Goal: Task Accomplishment & Management: Complete application form

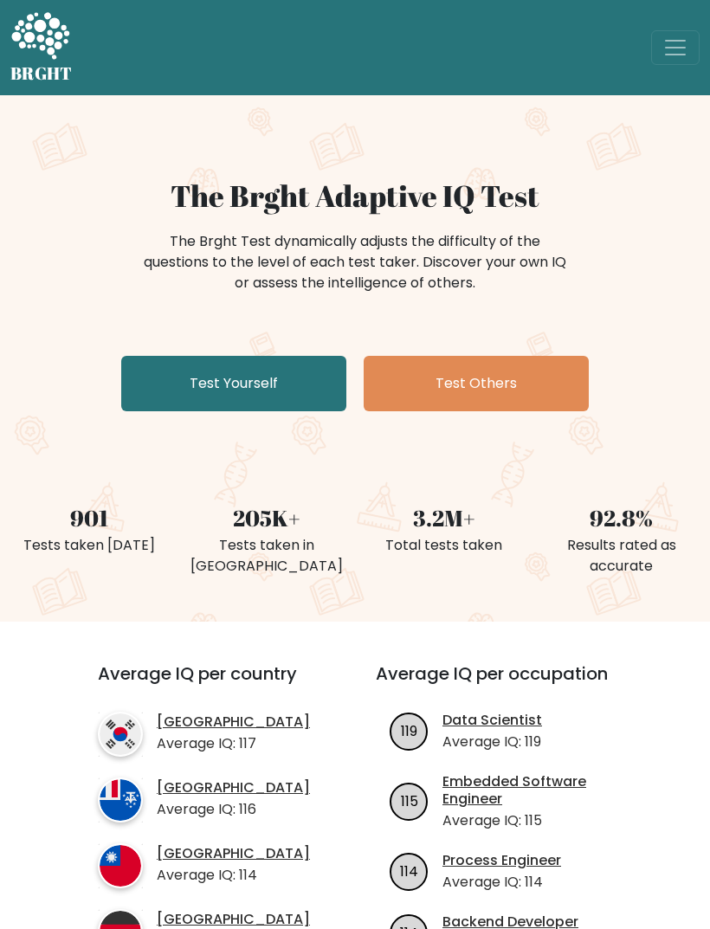
click at [678, 31] on button "Toggle navigation" at bounding box center [675, 47] width 48 height 35
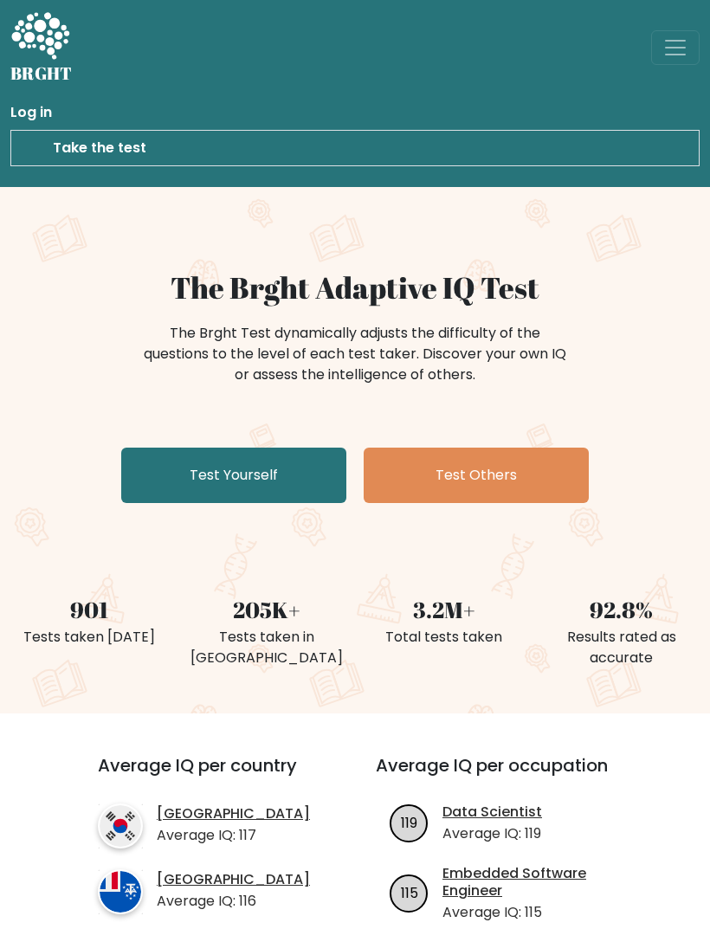
click at [160, 481] on link "Test Yourself" at bounding box center [233, 474] width 225 height 55
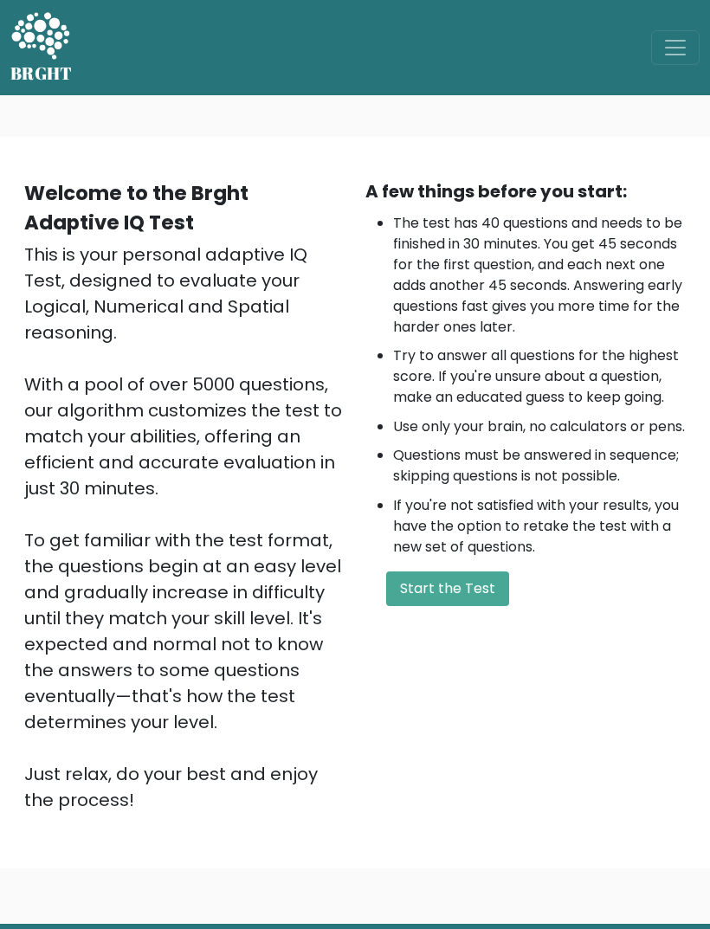
click at [498, 606] on button "Start the Test" at bounding box center [447, 588] width 123 height 35
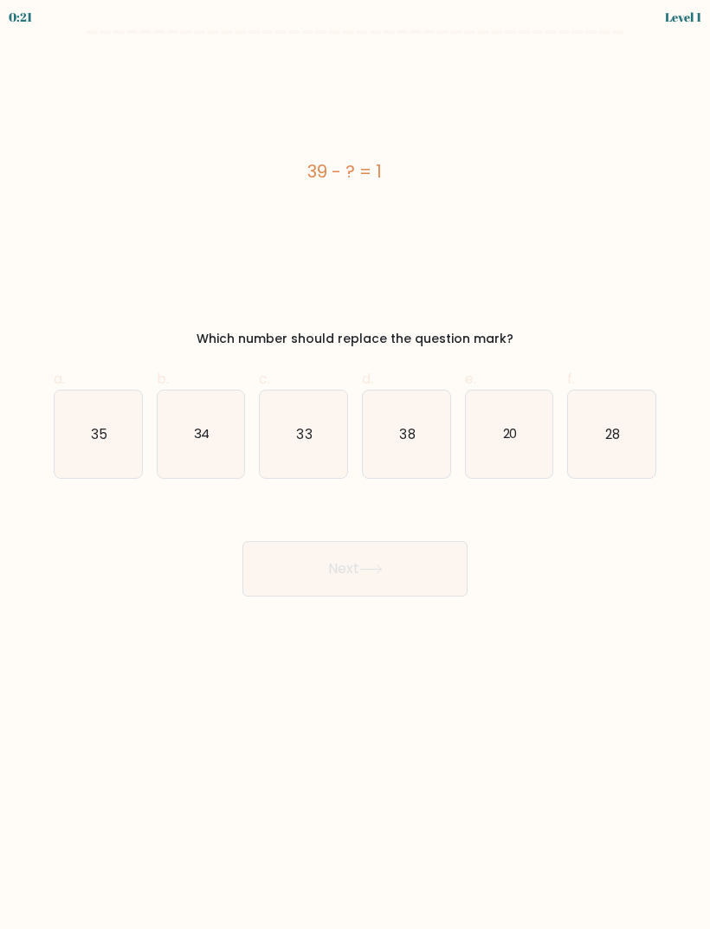
click at [402, 434] on text "38" at bounding box center [407, 433] width 16 height 18
click at [356, 465] on input "d. 38" at bounding box center [355, 470] width 1 height 11
radio input "true"
click at [358, 562] on button "Next" at bounding box center [354, 568] width 225 height 55
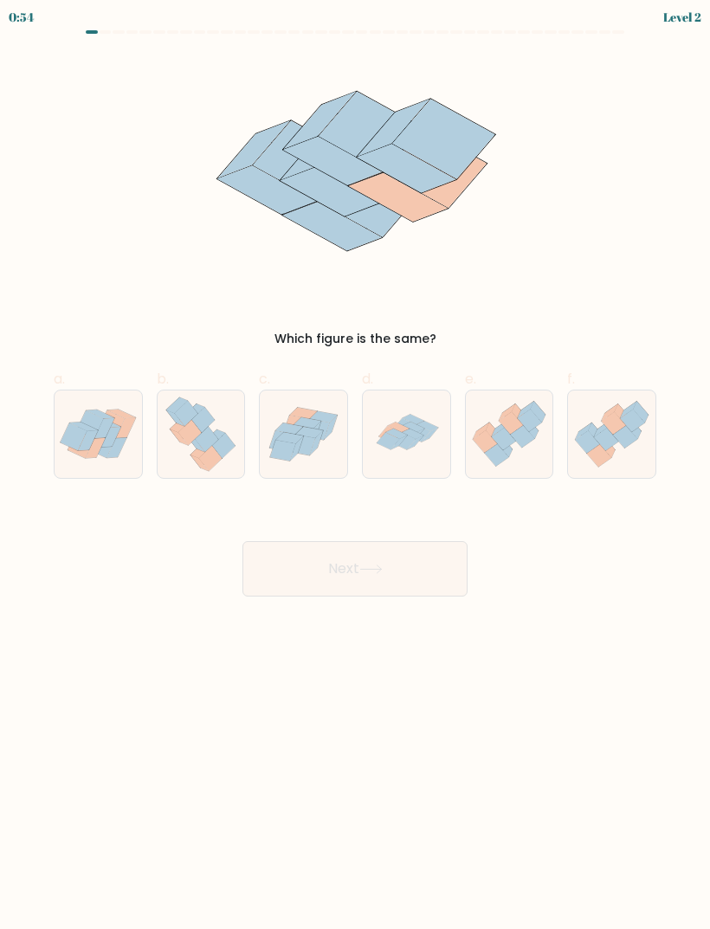
click at [413, 444] on icon at bounding box center [415, 442] width 16 height 14
click at [356, 465] on input "d." at bounding box center [355, 470] width 1 height 11
radio input "true"
click at [391, 567] on button "Next" at bounding box center [354, 568] width 225 height 55
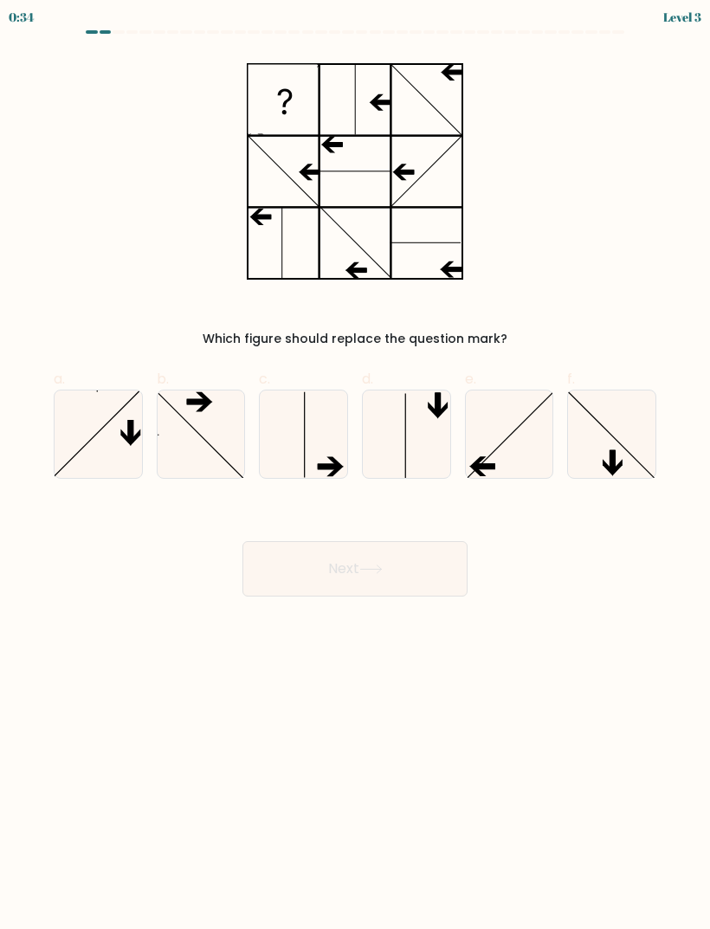
click at [512, 407] on icon at bounding box center [509, 433] width 87 height 87
click at [356, 465] on input "e." at bounding box center [355, 470] width 1 height 11
radio input "true"
click at [413, 567] on button "Next" at bounding box center [354, 568] width 225 height 55
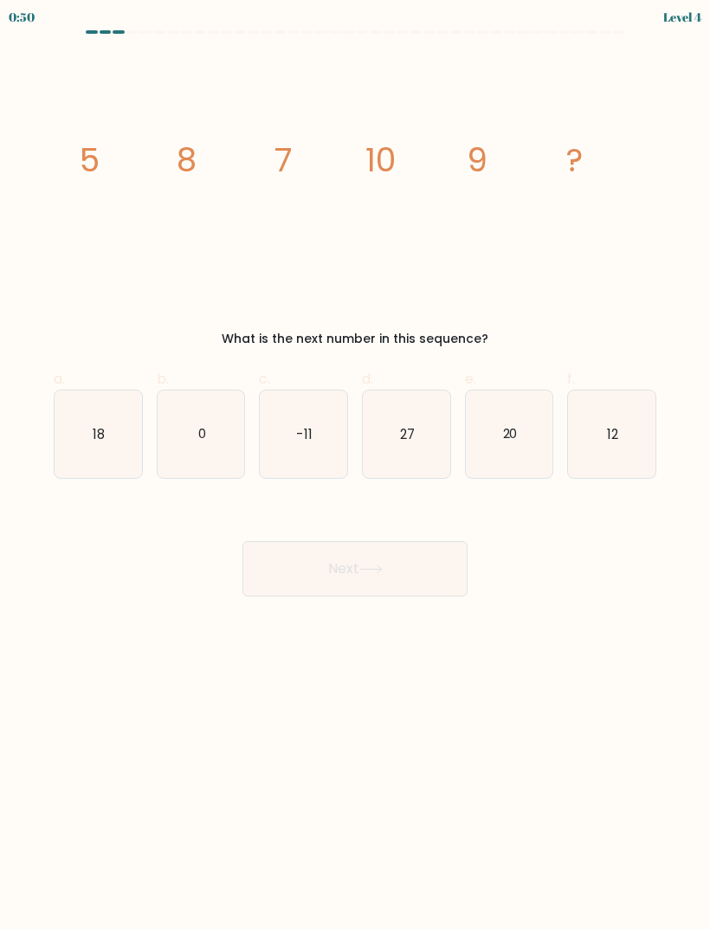
click at [606, 444] on icon "12" at bounding box center [611, 433] width 87 height 87
click at [356, 465] on input "f. 12" at bounding box center [355, 470] width 1 height 11
radio input "true"
click at [411, 578] on button "Next" at bounding box center [354, 568] width 225 height 55
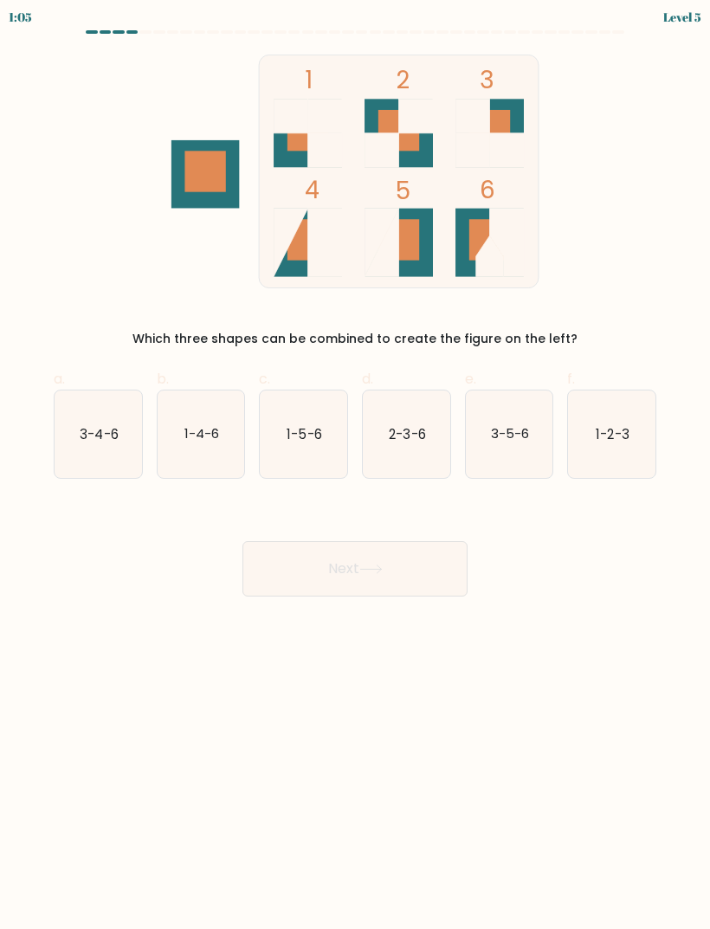
click at [630, 426] on icon "1-2-3" at bounding box center [611, 433] width 87 height 87
click at [356, 465] on input "f. 1-2-3" at bounding box center [355, 470] width 1 height 11
radio input "true"
click at [417, 567] on button "Next" at bounding box center [354, 568] width 225 height 55
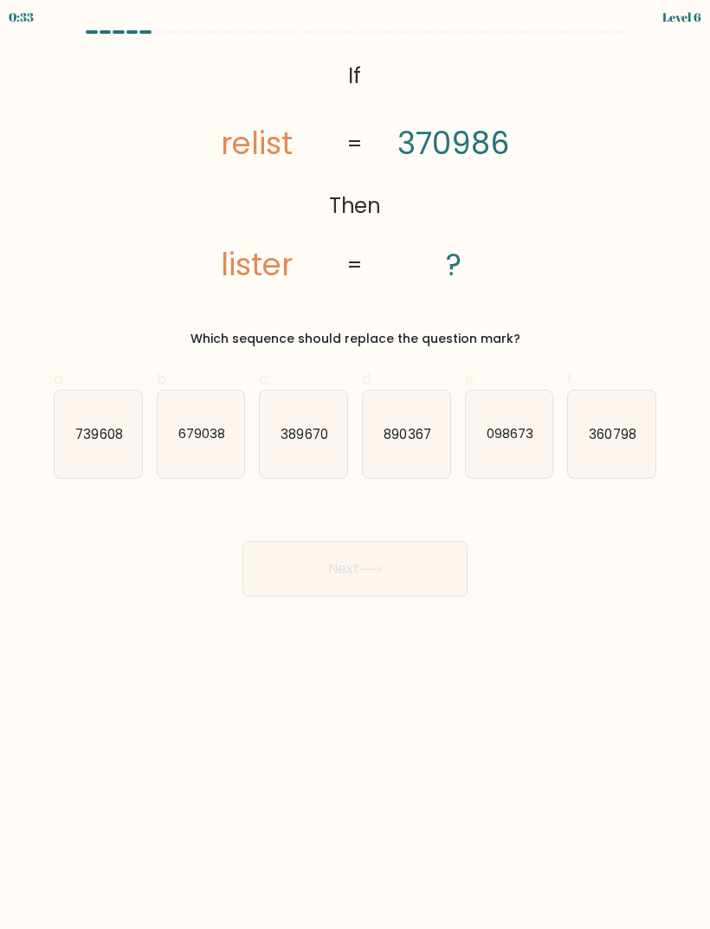
click at [487, 442] on text "098673" at bounding box center [509, 433] width 47 height 18
click at [356, 465] on input "e. 098673" at bounding box center [355, 470] width 1 height 11
radio input "true"
click at [358, 571] on button "Next" at bounding box center [354, 568] width 225 height 55
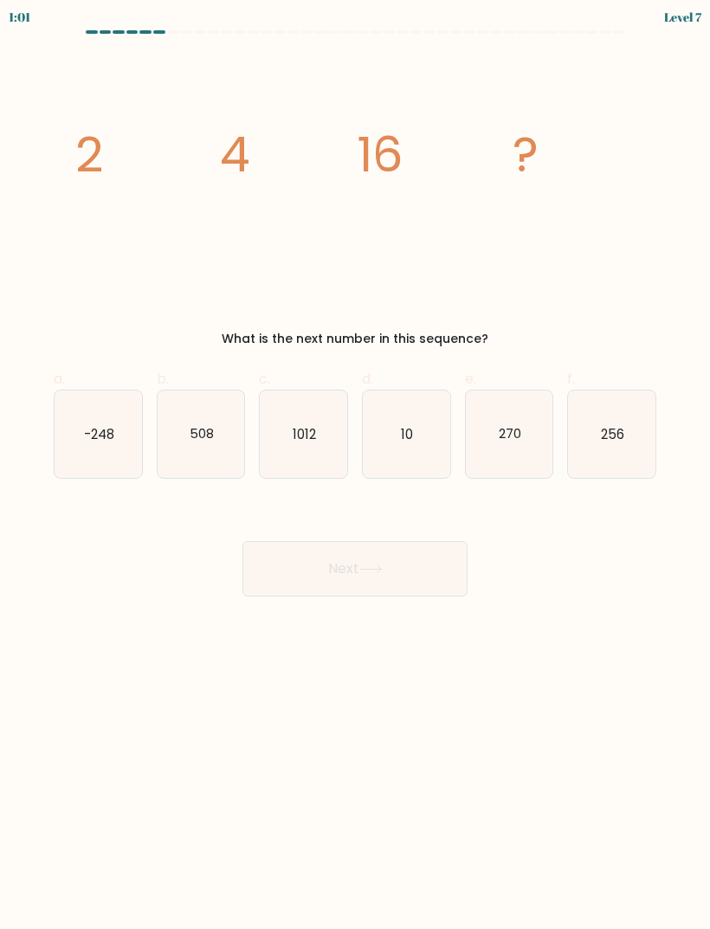
click at [615, 429] on text "256" at bounding box center [612, 433] width 23 height 18
click at [356, 465] on input "f. 256" at bounding box center [355, 470] width 1 height 11
radio input "true"
click at [295, 582] on button "Next" at bounding box center [354, 568] width 225 height 55
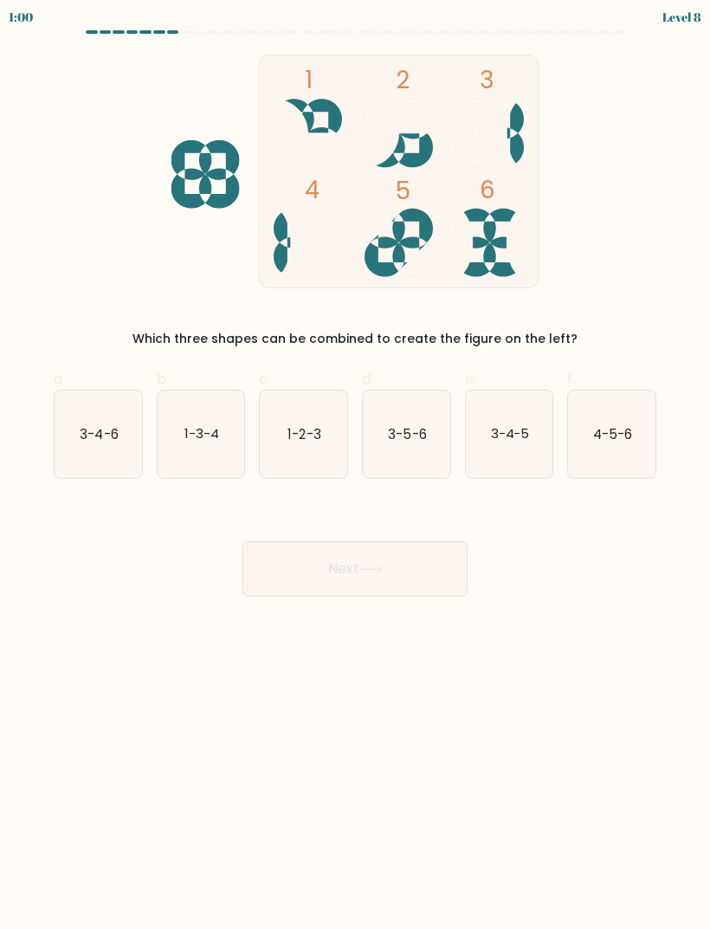
click at [74, 415] on icon "3-4-6" at bounding box center [98, 433] width 87 height 87
click at [355, 465] on input "a. 3-4-6" at bounding box center [355, 470] width 1 height 11
radio input "true"
click at [300, 573] on button "Next" at bounding box center [354, 568] width 225 height 55
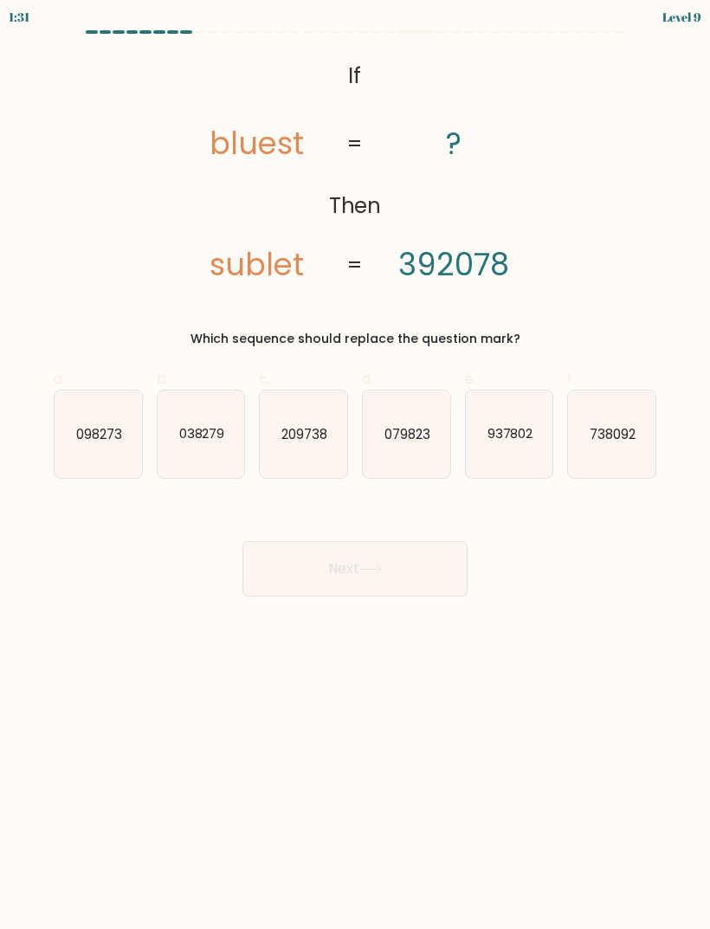
click at [304, 442] on text "209738" at bounding box center [304, 433] width 46 height 18
click at [355, 465] on input "c. 209738" at bounding box center [355, 470] width 1 height 11
radio input "true"
click at [313, 576] on button "Next" at bounding box center [354, 568] width 225 height 55
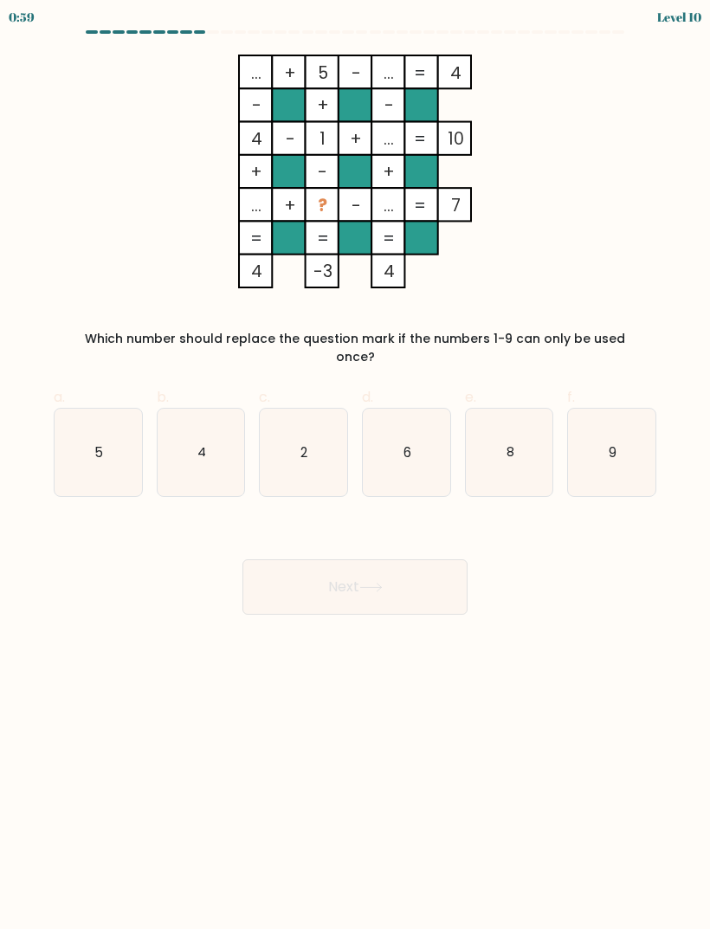
click at [609, 442] on text "9" at bounding box center [612, 451] width 8 height 18
click at [356, 465] on input "f. 9" at bounding box center [355, 470] width 1 height 11
radio input "true"
click at [350, 572] on button "Next" at bounding box center [354, 586] width 225 height 55
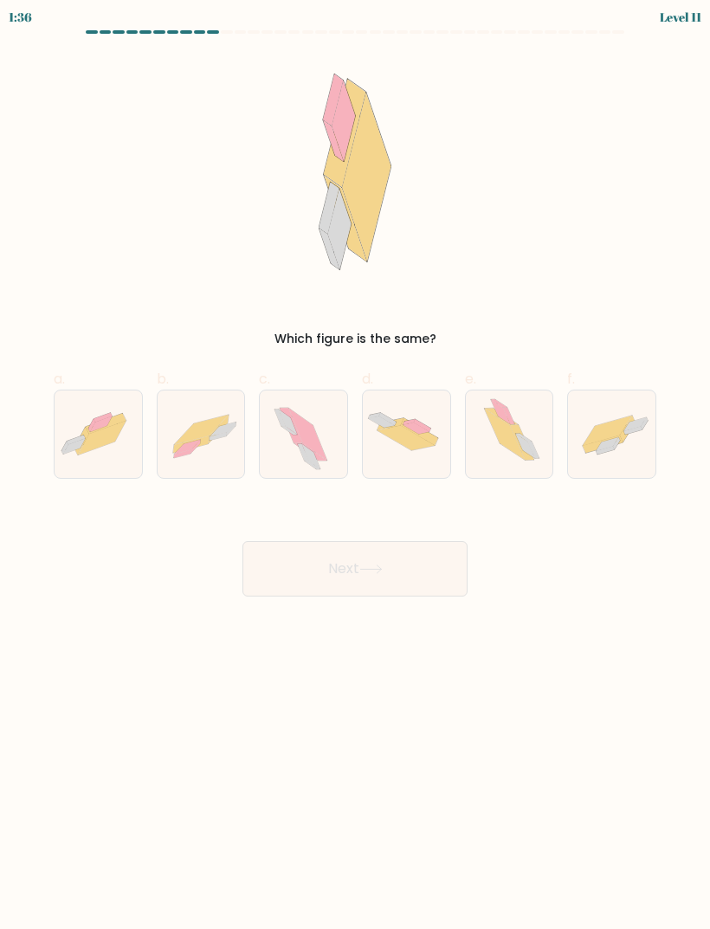
click at [202, 447] on icon at bounding box center [201, 433] width 87 height 62
click at [355, 465] on input "b." at bounding box center [355, 470] width 1 height 11
radio input "true"
click at [290, 565] on button "Next" at bounding box center [354, 568] width 225 height 55
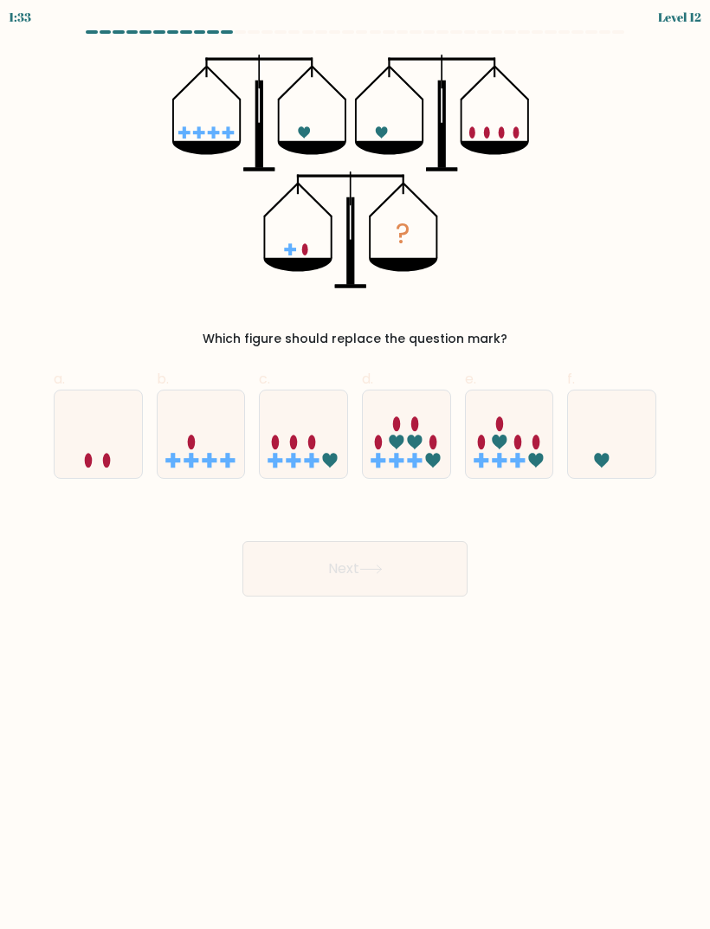
click at [300, 460] on rect at bounding box center [293, 460] width 15 height 4
click at [355, 465] on input "c." at bounding box center [355, 470] width 1 height 11
radio input "true"
click at [308, 563] on button "Next" at bounding box center [354, 568] width 225 height 55
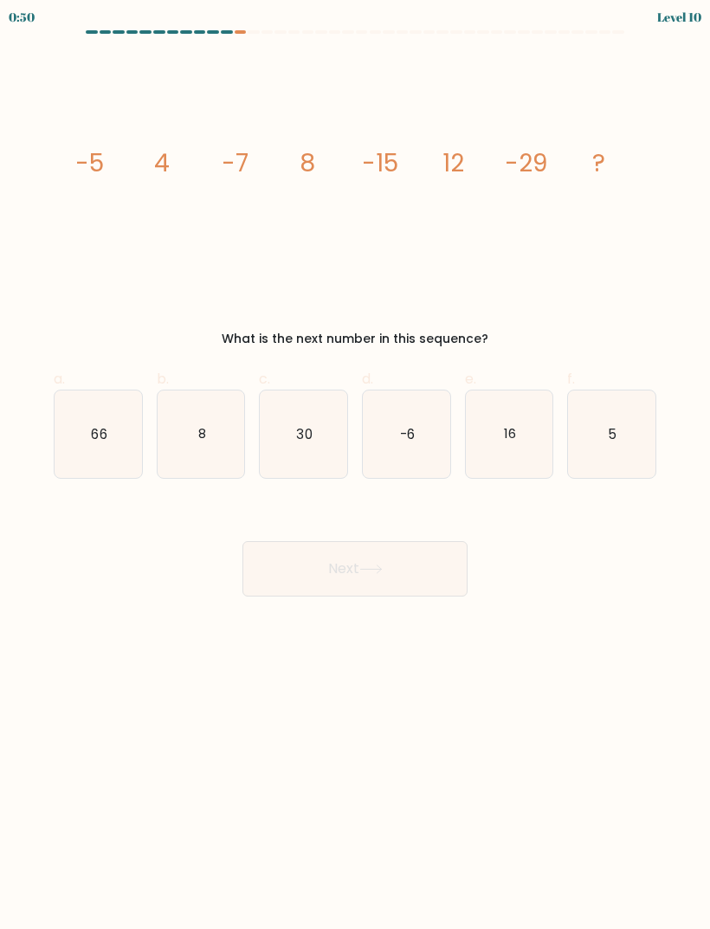
click at [526, 475] on icon "16" at bounding box center [509, 433] width 87 height 87
click at [356, 475] on input "e. 16" at bounding box center [355, 470] width 1 height 11
radio input "true"
click at [502, 457] on icon "16" at bounding box center [510, 434] width 86 height 86
click at [356, 465] on input "e. 16" at bounding box center [355, 470] width 1 height 11
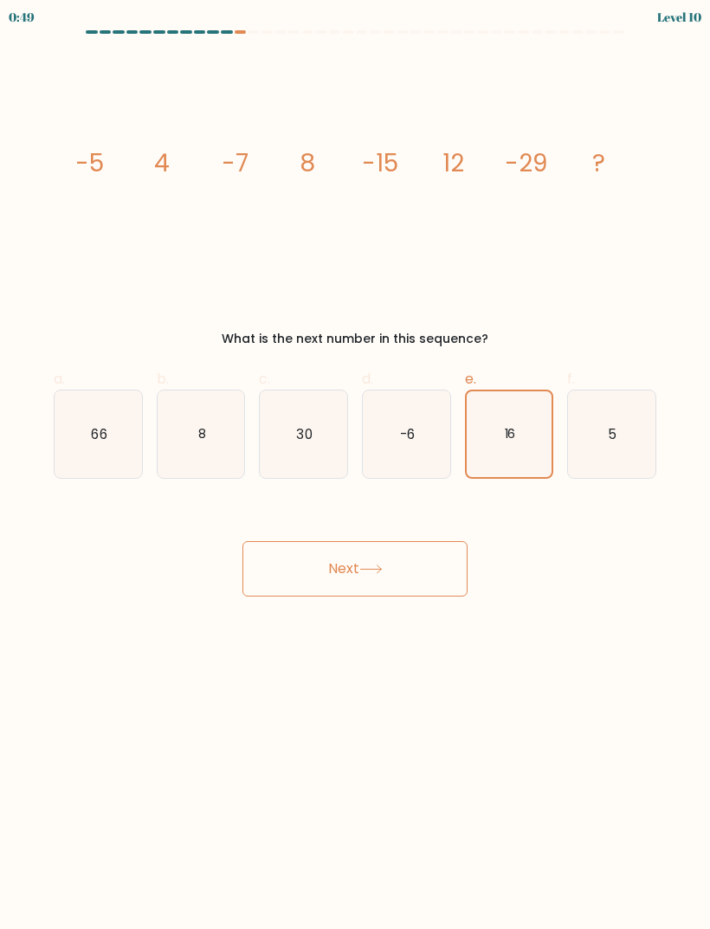
click at [320, 576] on button "Next" at bounding box center [354, 568] width 225 height 55
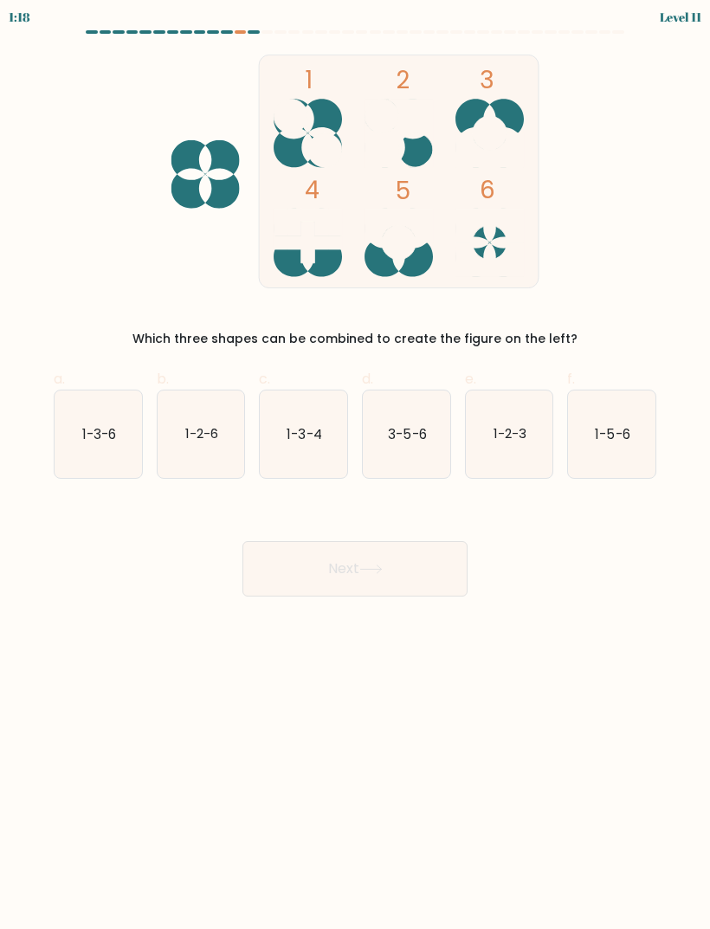
click at [392, 419] on icon "3-5-6" at bounding box center [406, 433] width 87 height 87
click at [356, 465] on input "d. 3-5-6" at bounding box center [355, 470] width 1 height 11
radio input "true"
click at [292, 553] on button "Next" at bounding box center [354, 568] width 225 height 55
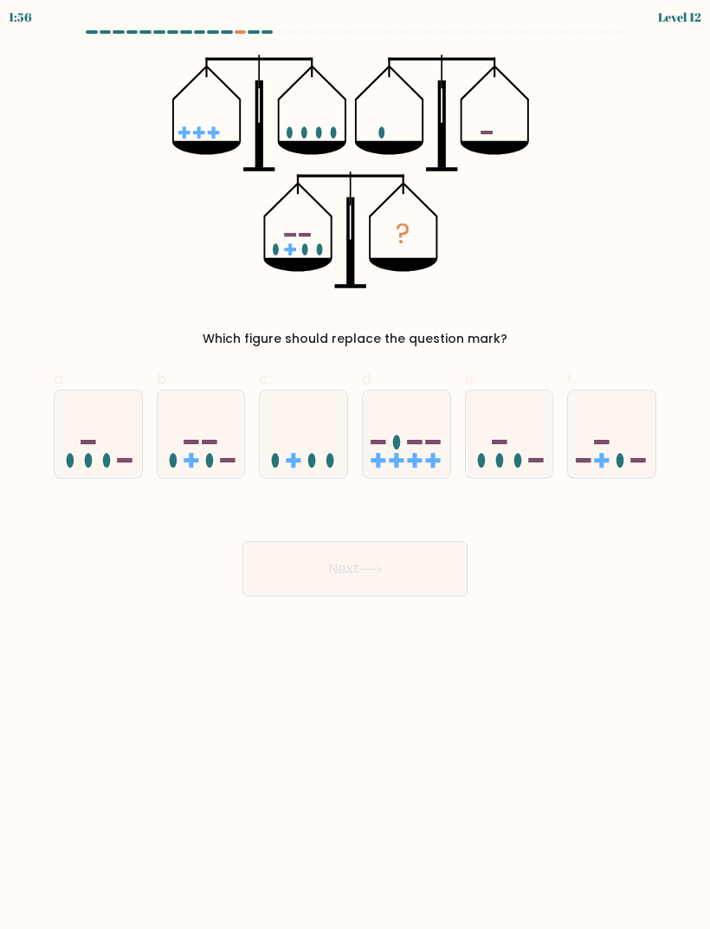
click at [237, 25] on div "1:56 Level 12" at bounding box center [355, 15] width 710 height 30
click at [238, 42] on form at bounding box center [355, 313] width 710 height 566
click at [237, 42] on form at bounding box center [355, 313] width 710 height 566
click at [318, 431] on icon at bounding box center [303, 434] width 87 height 72
click at [355, 465] on input "c." at bounding box center [355, 470] width 1 height 11
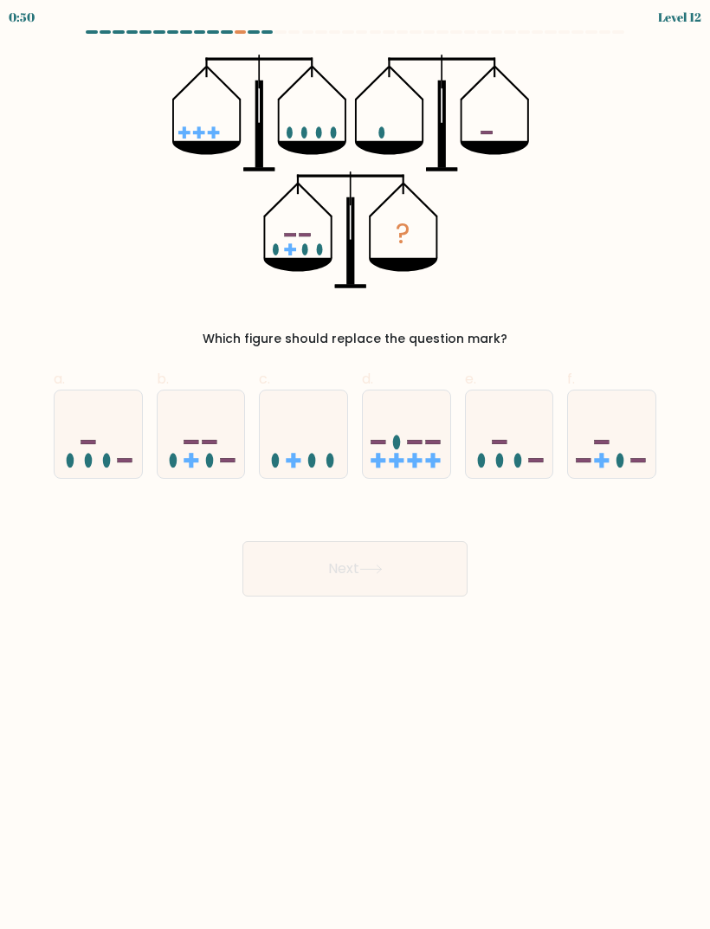
radio input "true"
click at [364, 570] on icon at bounding box center [370, 569] width 23 height 10
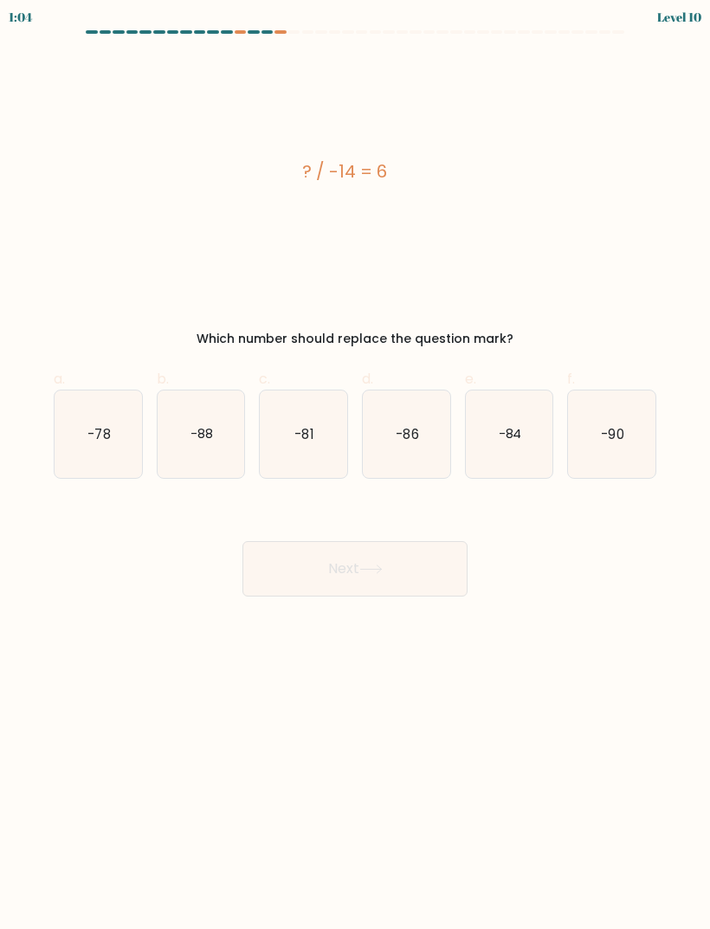
click at [513, 452] on icon "-84" at bounding box center [509, 433] width 87 height 87
click at [356, 465] on input "e. -84" at bounding box center [355, 470] width 1 height 11
radio input "true"
click at [350, 572] on button "Next" at bounding box center [354, 568] width 225 height 55
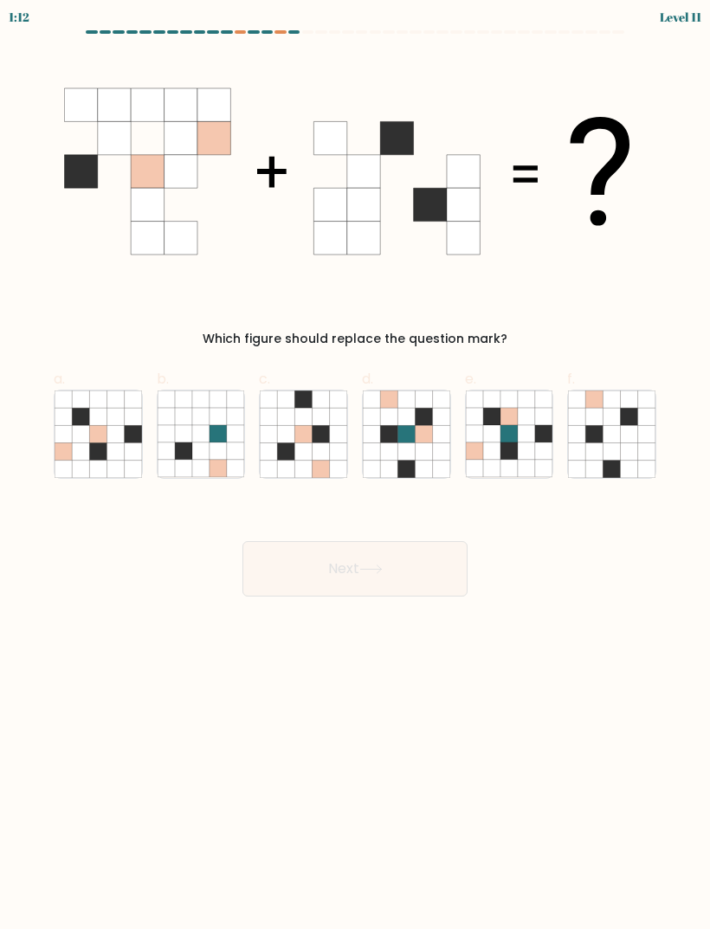
click at [117, 446] on icon at bounding box center [114, 450] width 17 height 17
click at [355, 465] on input "a." at bounding box center [355, 470] width 1 height 11
radio input "true"
click at [388, 595] on button "Next" at bounding box center [354, 568] width 225 height 55
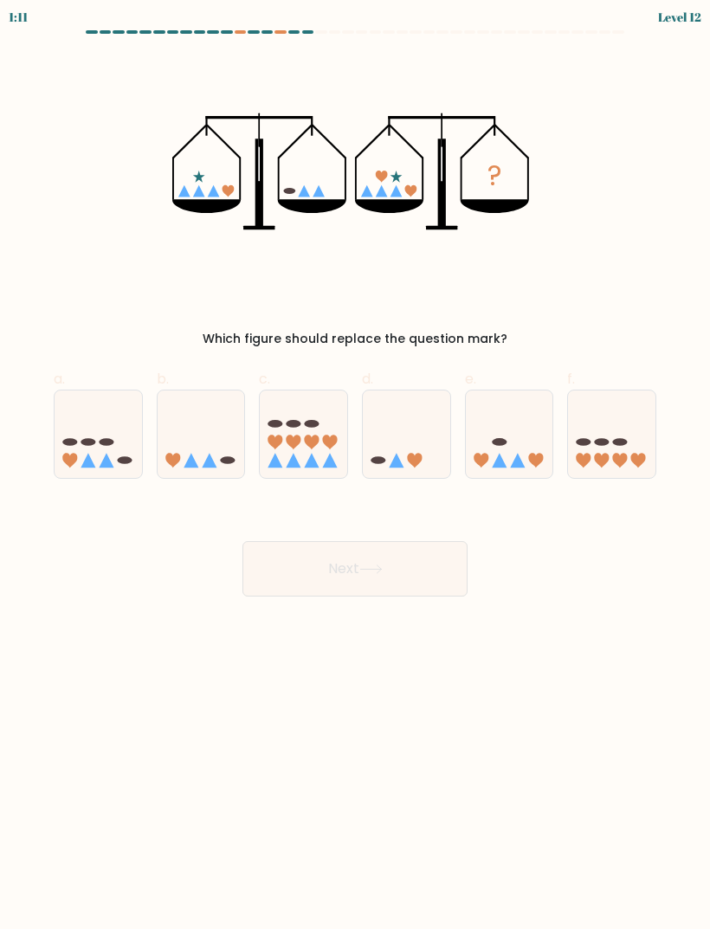
click at [182, 440] on icon at bounding box center [201, 434] width 87 height 72
click at [355, 465] on input "b." at bounding box center [355, 470] width 1 height 11
radio input "true"
click at [344, 583] on button "Next" at bounding box center [354, 568] width 225 height 55
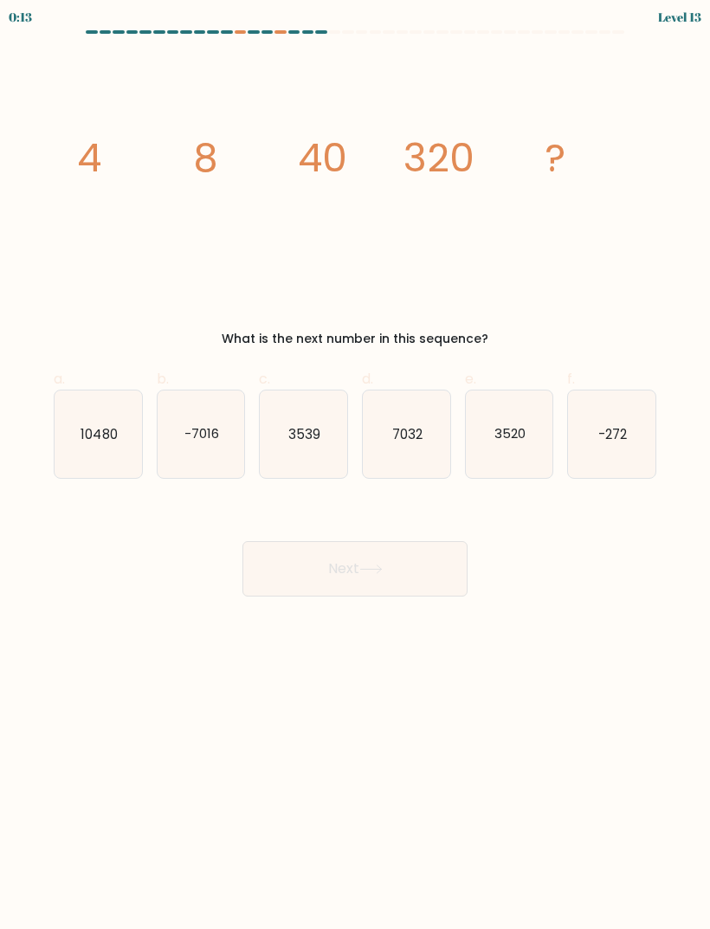
click at [106, 447] on icon "10480" at bounding box center [98, 433] width 87 height 87
click at [355, 465] on input "a. 10480" at bounding box center [355, 470] width 1 height 11
radio input "true"
click at [369, 582] on button "Next" at bounding box center [354, 568] width 225 height 55
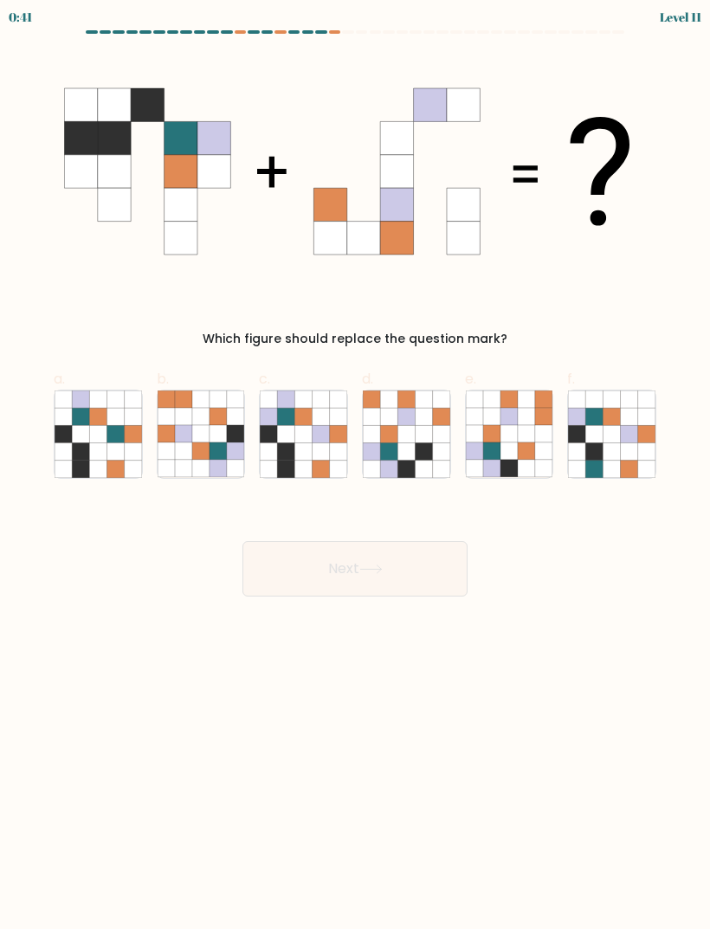
click at [280, 433] on icon at bounding box center [286, 433] width 17 height 17
click at [355, 465] on input "c." at bounding box center [355, 470] width 1 height 11
radio input "true"
click at [432, 553] on button "Next" at bounding box center [354, 568] width 225 height 55
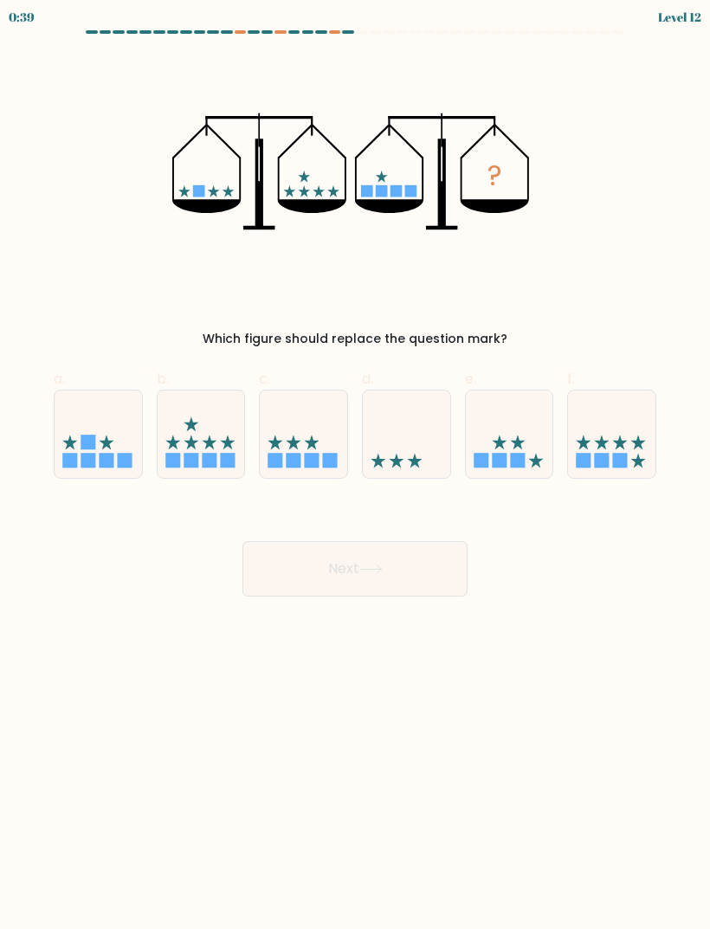
click at [226, 428] on icon at bounding box center [201, 434] width 87 height 72
click at [355, 465] on input "b." at bounding box center [355, 470] width 1 height 11
radio input "true"
click at [350, 553] on button "Next" at bounding box center [354, 568] width 225 height 55
